Goal: Task Accomplishment & Management: Use online tool/utility

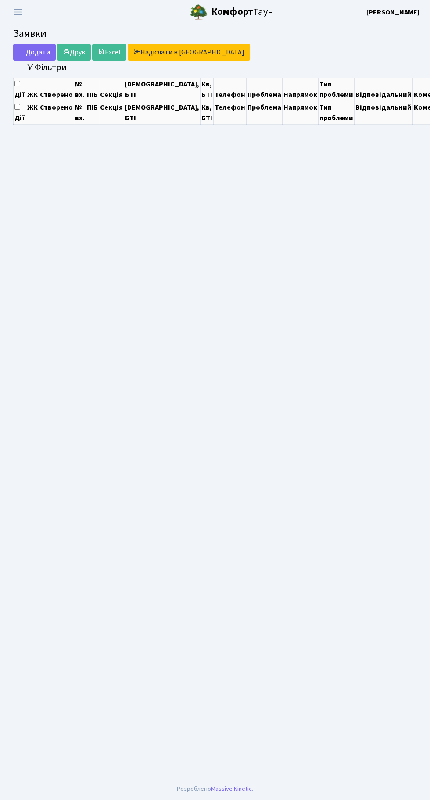
select select "25"
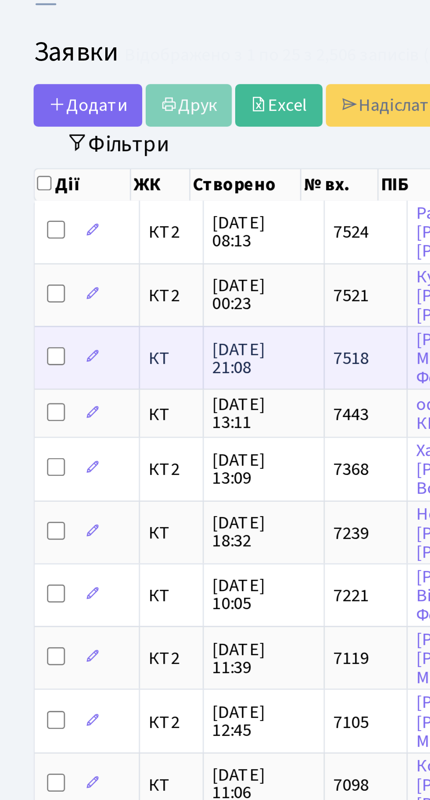
click at [20, 150] on input "checkbox" at bounding box center [21, 152] width 7 height 7
checkbox input "true"
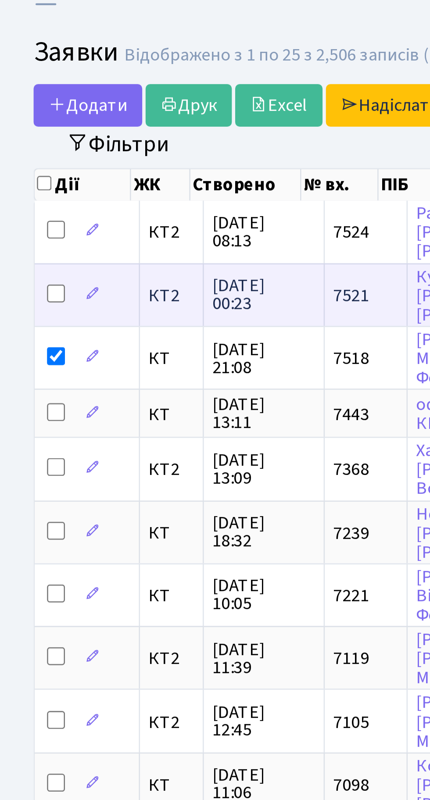
click at [19, 125] on input "checkbox" at bounding box center [21, 128] width 7 height 7
checkbox input "true"
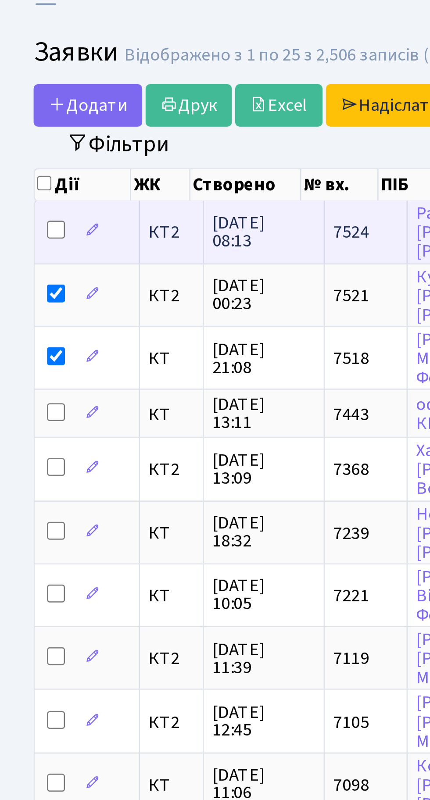
click at [20, 104] on input "checkbox" at bounding box center [21, 103] width 7 height 7
checkbox input "true"
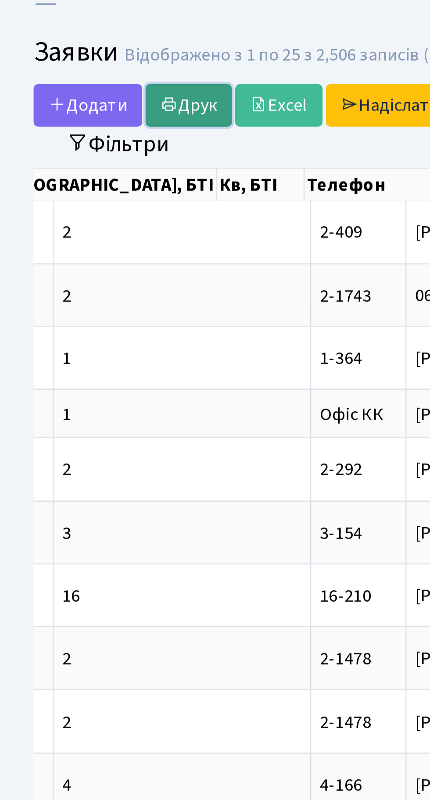
click at [71, 53] on link "Друк" at bounding box center [74, 54] width 34 height 17
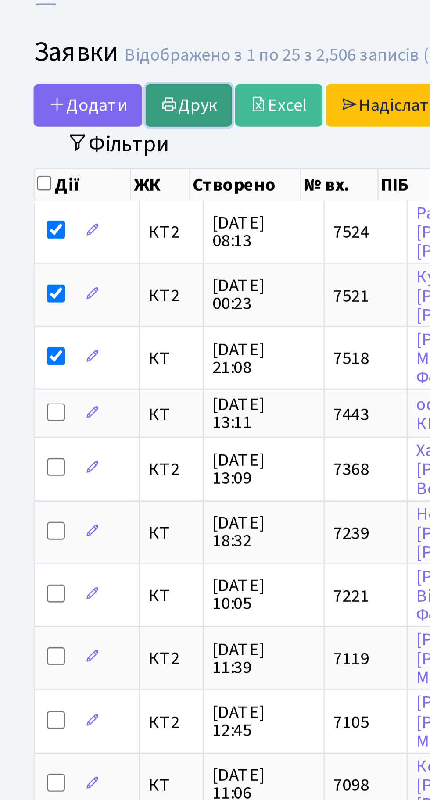
click at [73, 51] on link "Друк" at bounding box center [74, 54] width 34 height 17
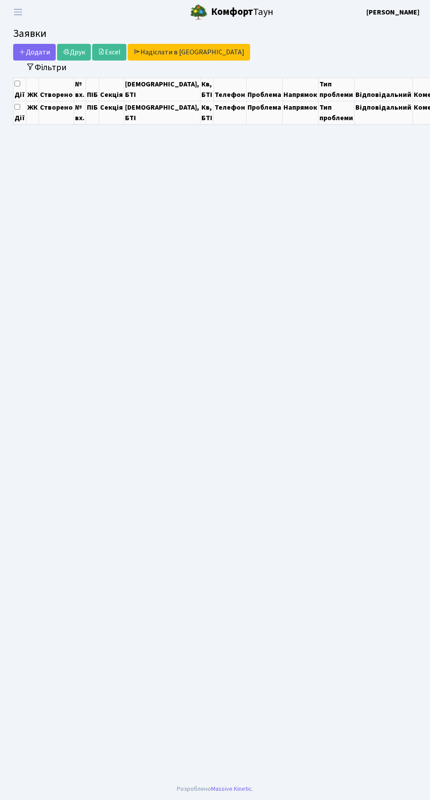
select select "25"
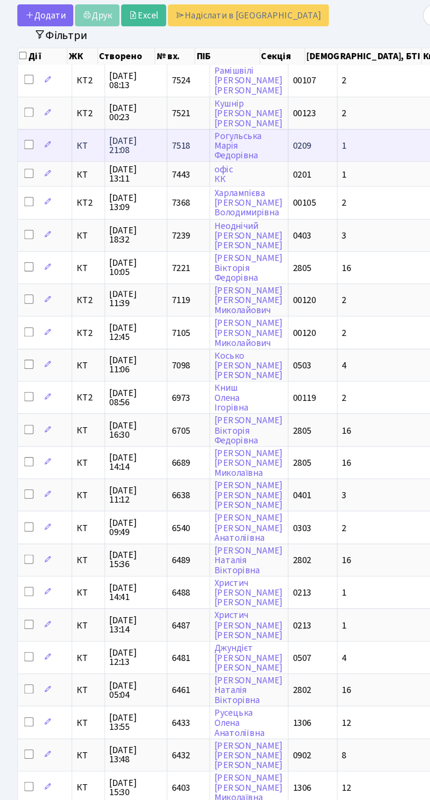
click at [21, 149] on input "checkbox" at bounding box center [21, 152] width 7 height 7
checkbox input "true"
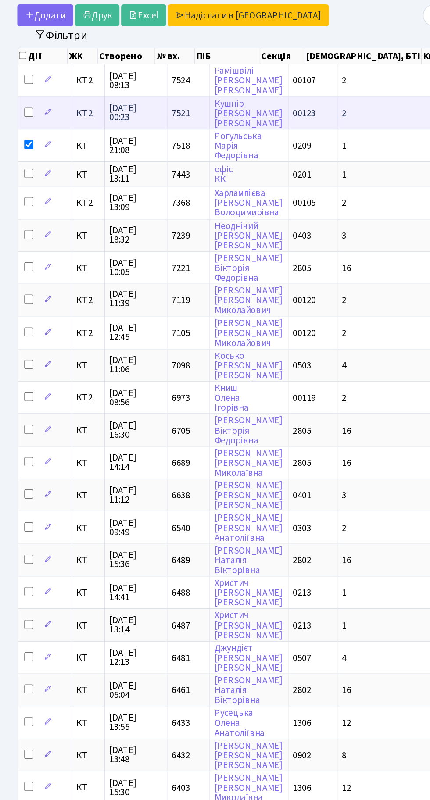
click at [21, 125] on input "checkbox" at bounding box center [21, 128] width 7 height 7
checkbox input "true"
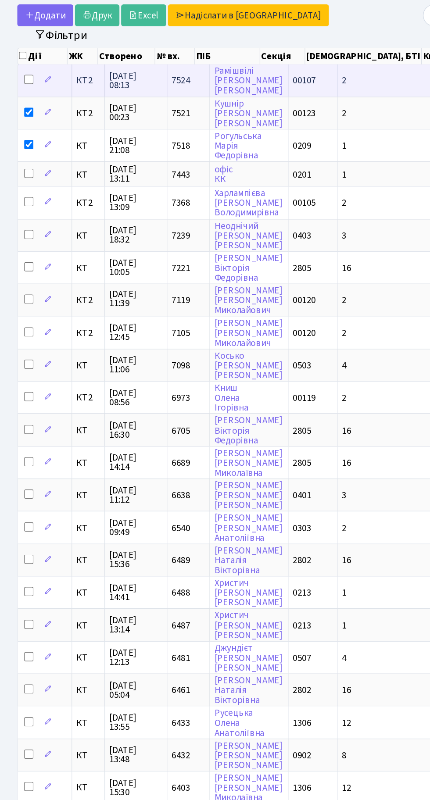
click at [24, 100] on input "checkbox" at bounding box center [21, 103] width 7 height 7
checkbox input "true"
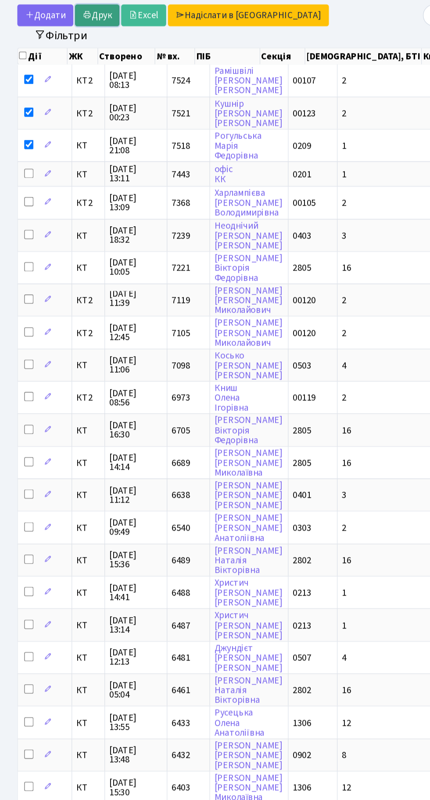
click at [82, 51] on link "Друк" at bounding box center [74, 54] width 34 height 17
